Goal: Information Seeking & Learning: Find specific fact

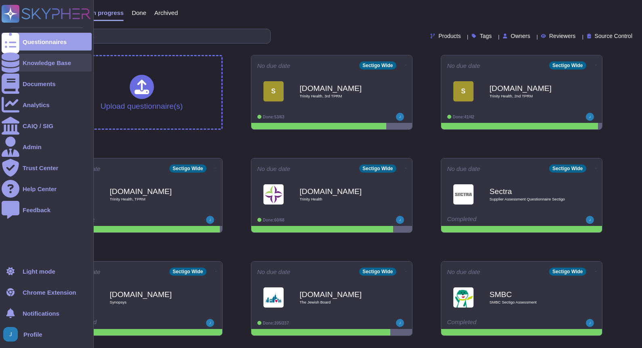
click at [12, 65] on icon at bounding box center [11, 62] width 18 height 20
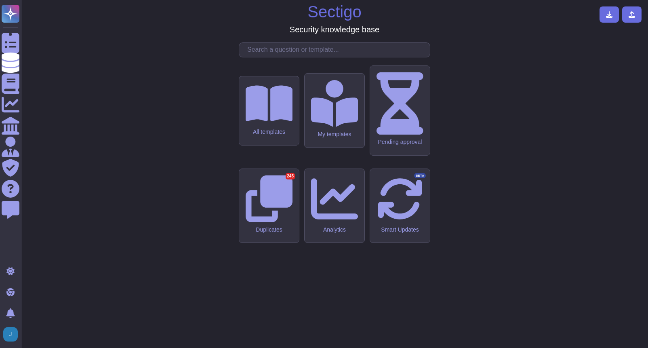
click at [342, 111] on div "Sectigo Security knowledge base All templates My templates Pending approval Dup…" at bounding box center [334, 173] width 614 height 335
click at [324, 57] on input "text" at bounding box center [336, 50] width 187 height 14
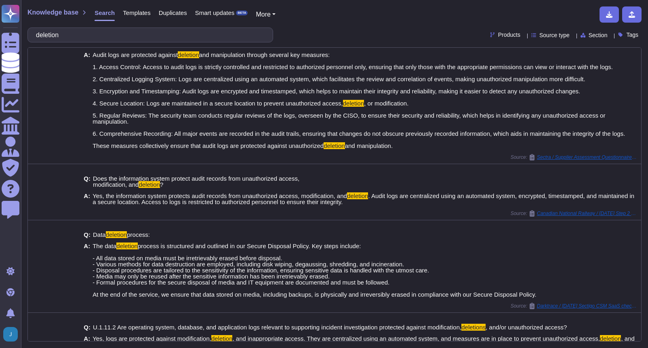
scroll to position [269, 0]
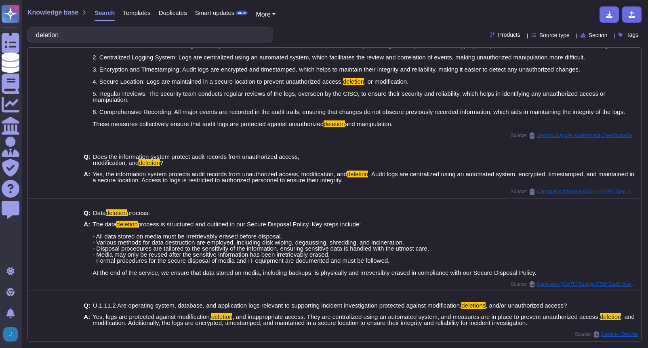
type input "deletion"
click at [160, 235] on span "process is structured and outlined in our Secure Disposal Policy. Key steps inc…" at bounding box center [312, 247] width 444 height 55
drag, startPoint x: 91, startPoint y: 225, endPoint x: 535, endPoint y: 271, distance: 446.3
click at [535, 271] on div "A: The data deletion process is structured and outlined in our Secure Disposal …" at bounding box center [343, 248] width 524 height 55
copy span "he data deletion process is structured and outlined in our Secure Disposal Poli…"
